Goal: Check status: Check status

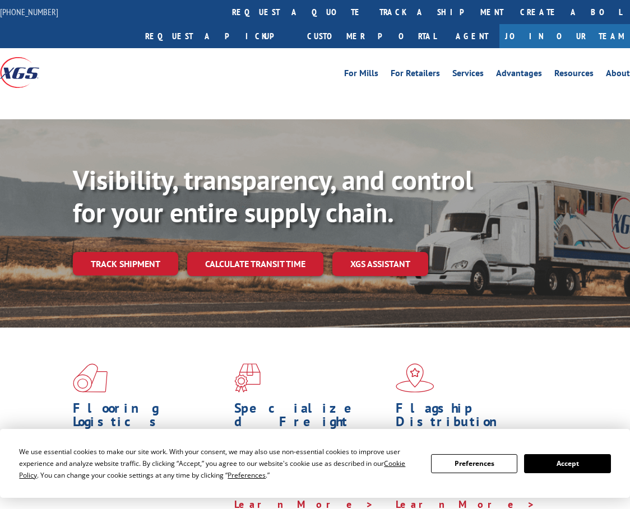
scroll to position [94, 0]
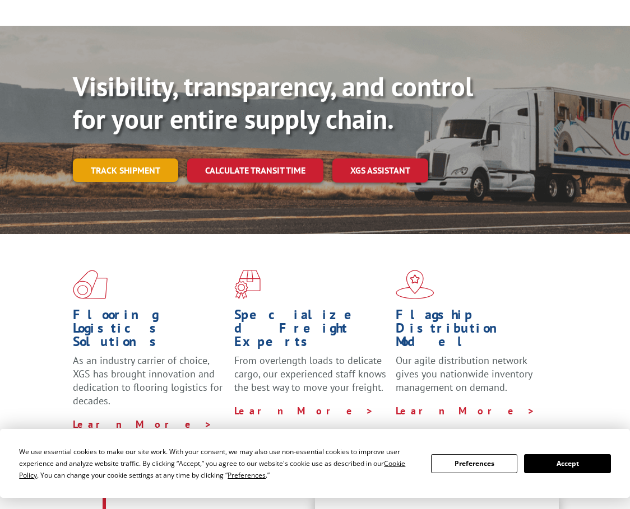
click at [125, 159] on link "Track shipment" at bounding box center [125, 171] width 105 height 24
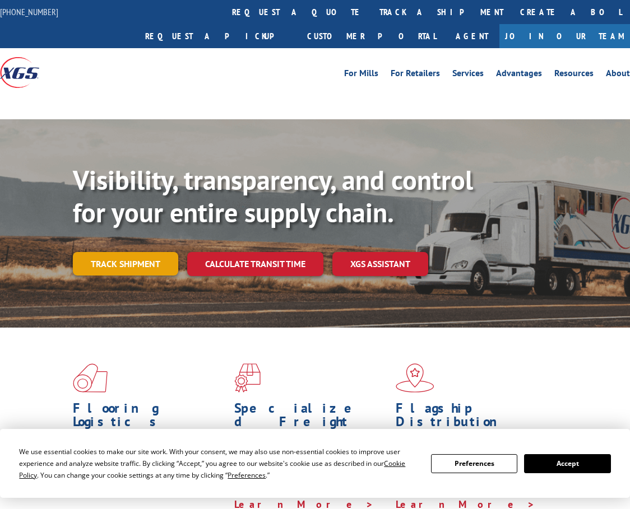
click at [125, 252] on link "Track shipment" at bounding box center [125, 264] width 105 height 24
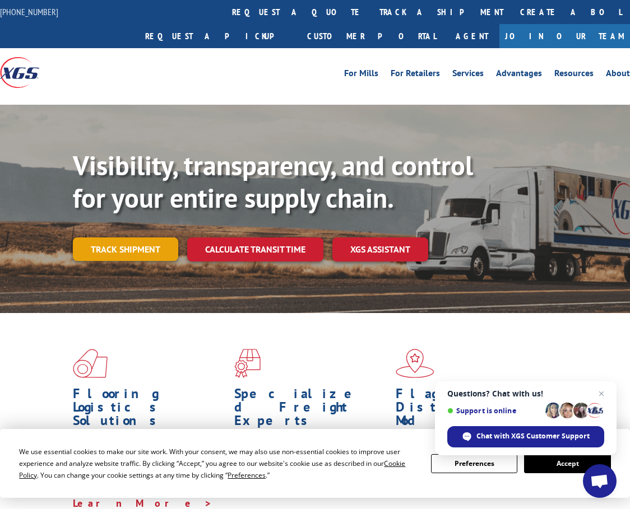
click at [125, 238] on link "Track shipment" at bounding box center [125, 250] width 105 height 24
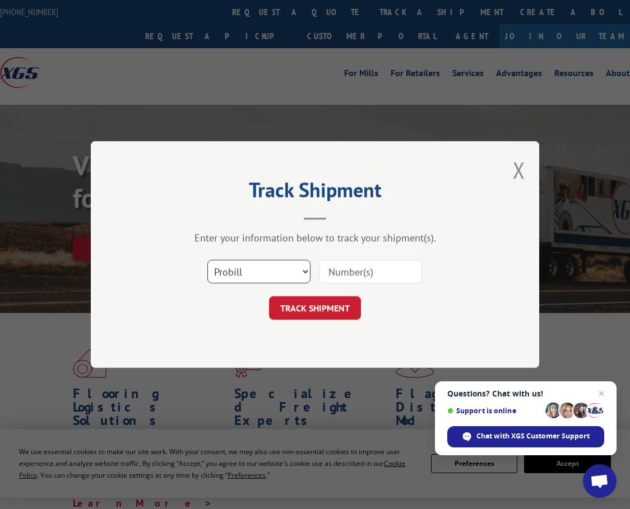
click at [251, 277] on select "Select category... Probill BOL PO" at bounding box center [258, 272] width 103 height 24
select select "bol"
click at [207, 260] on select "Select category... Probill BOL PO" at bounding box center [258, 272] width 103 height 24
click at [351, 266] on input at bounding box center [370, 272] width 103 height 24
paste input "25UTS539899"
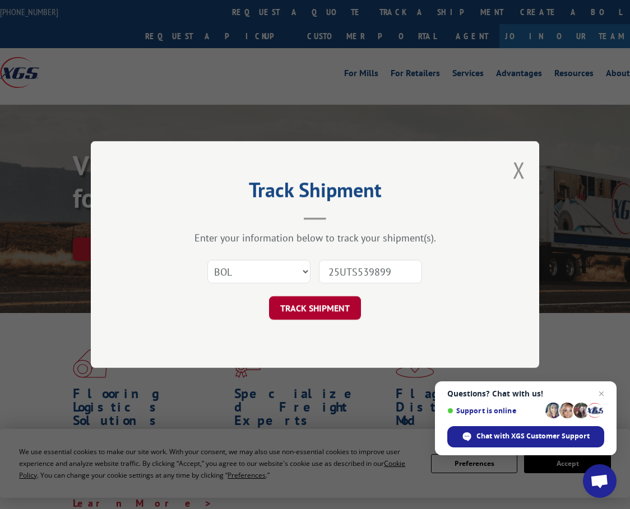
type input "25UTS539899"
click at [307, 311] on button "TRACK SHIPMENT" at bounding box center [315, 308] width 92 height 24
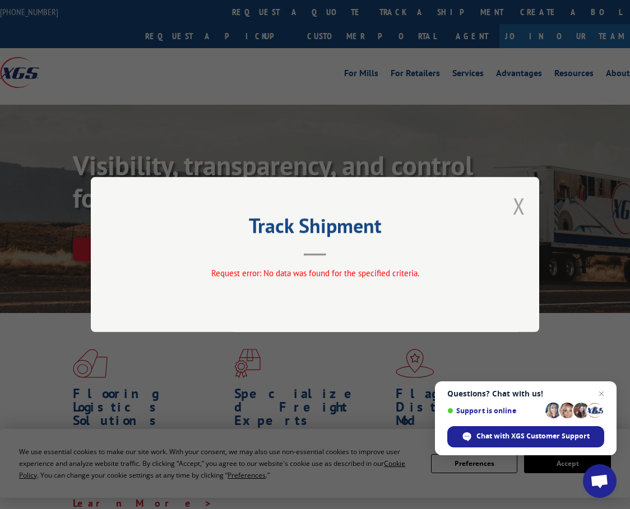
click at [514, 203] on button "Close modal" at bounding box center [519, 206] width 12 height 30
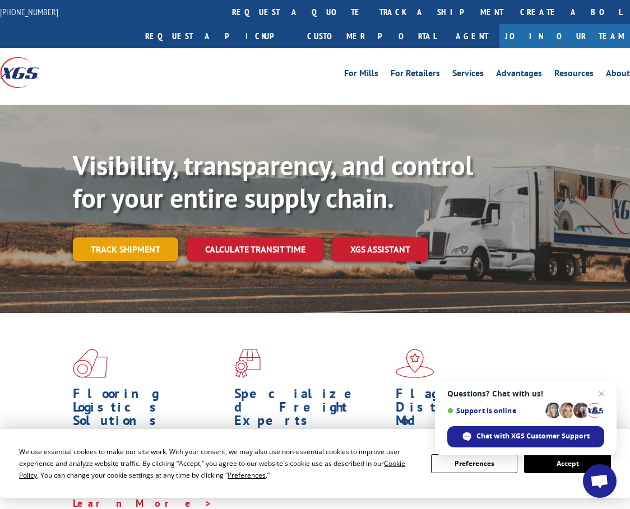
click at [114, 238] on link "Track shipment" at bounding box center [125, 250] width 105 height 24
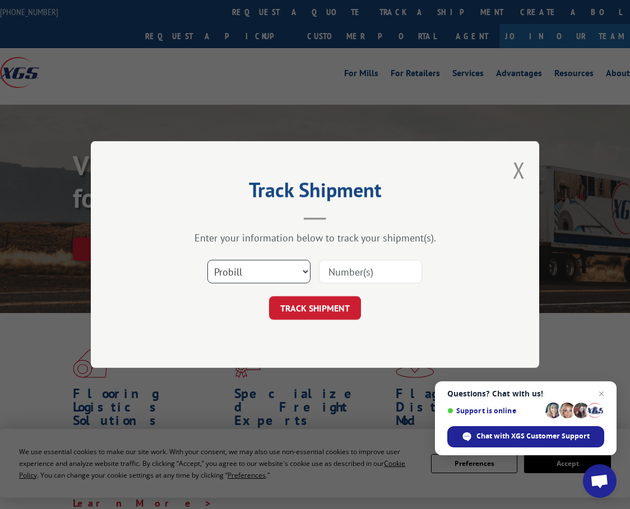
click at [250, 271] on select "Select category... Probill BOL PO" at bounding box center [258, 272] width 103 height 24
select select "po"
click at [207, 260] on select "Select category... Probill BOL PO" at bounding box center [258, 272] width 103 height 24
click at [357, 274] on input at bounding box center [370, 272] width 103 height 24
paste input "2251327EDO"
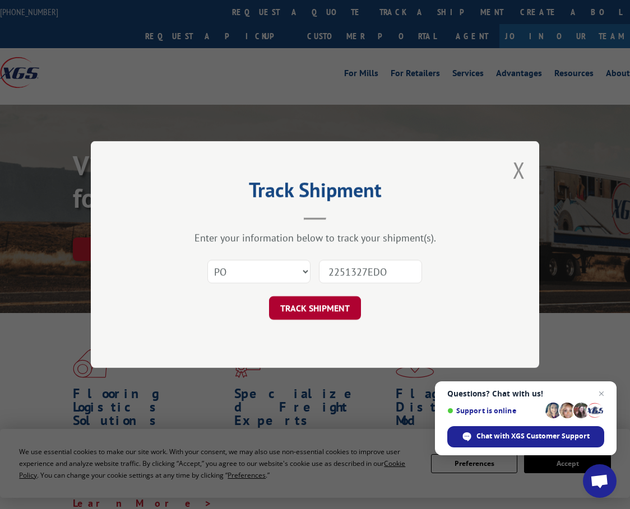
type input "2251327EDO"
click at [320, 302] on button "TRACK SHIPMENT" at bounding box center [315, 308] width 92 height 24
